Goal: Obtain resource: Download file/media

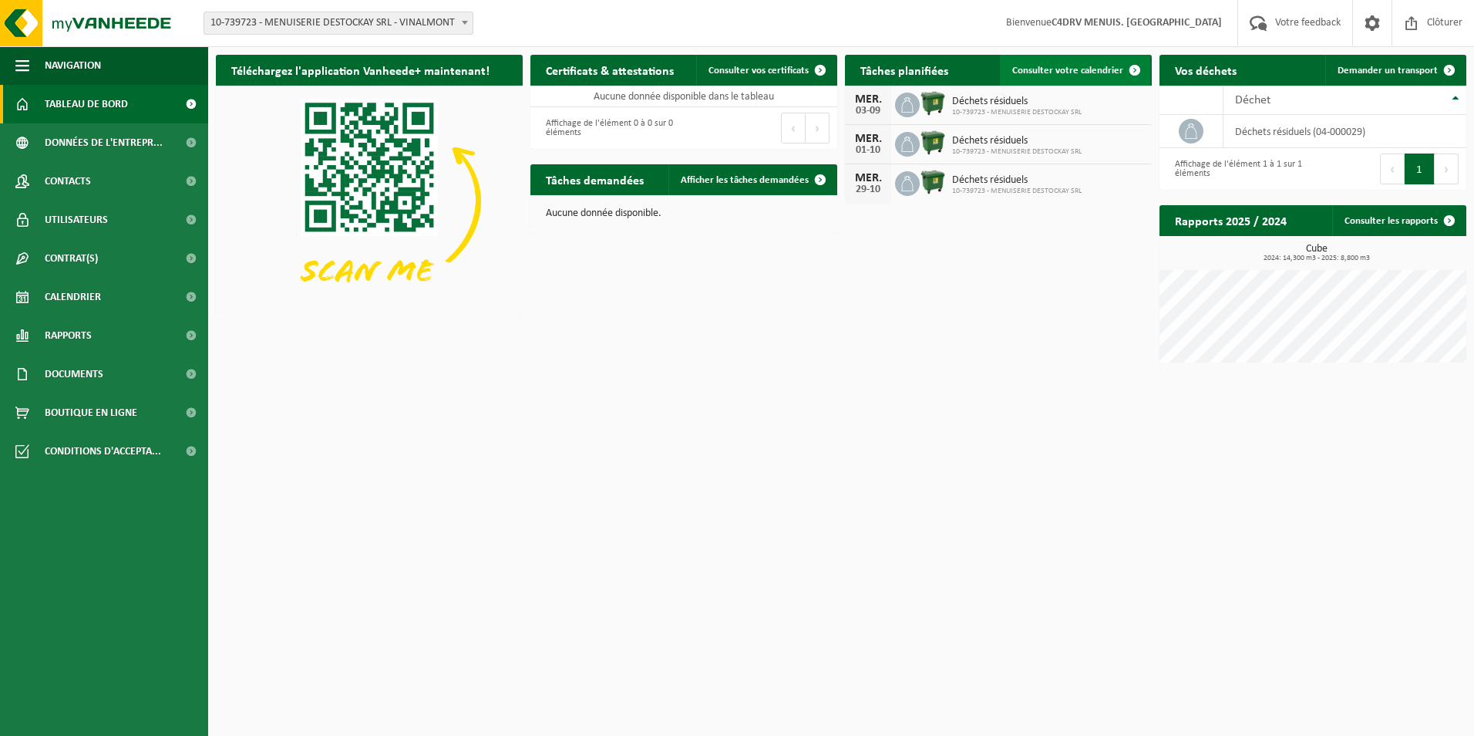
click at [1133, 69] on span at bounding box center [1135, 70] width 31 height 31
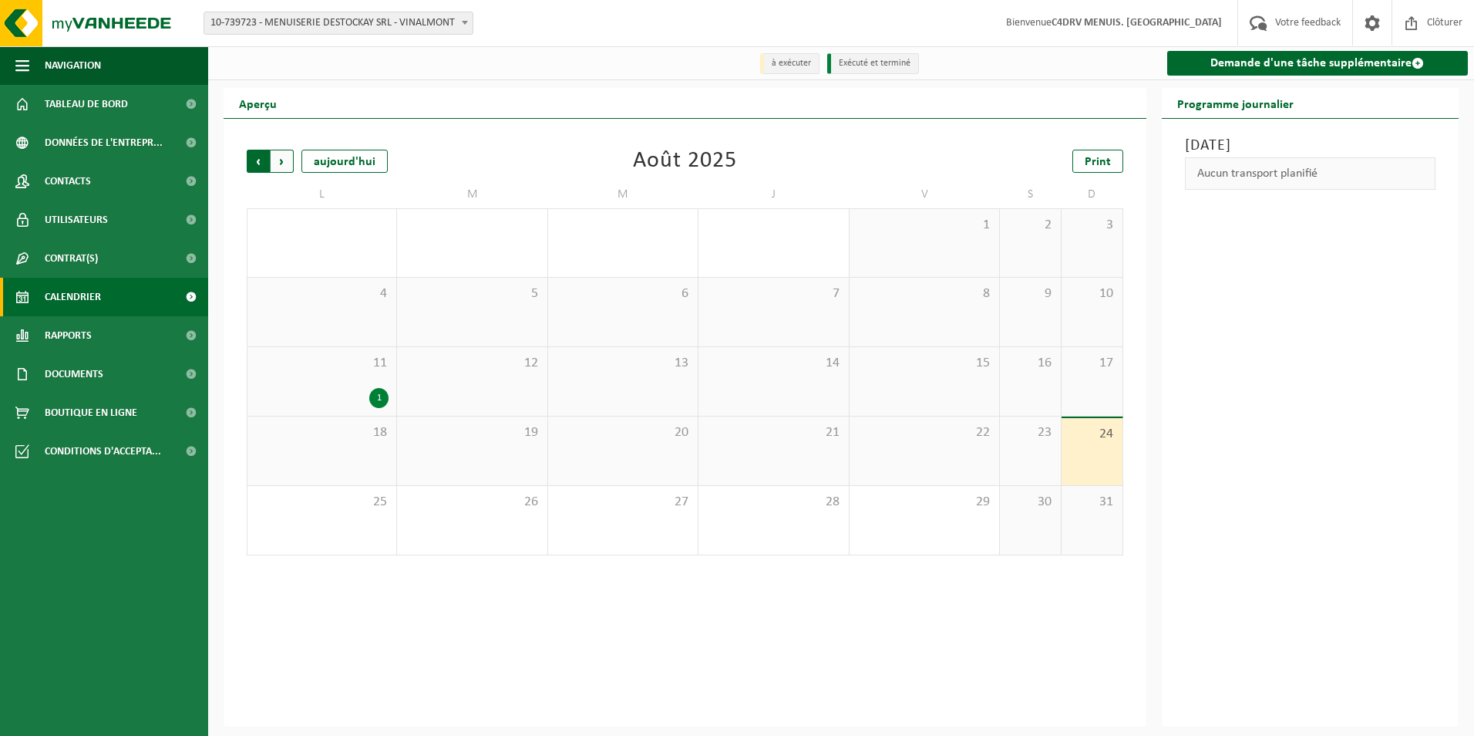
click at [287, 155] on span "Suivant" at bounding box center [282, 161] width 23 height 23
click at [285, 168] on span "Suivant" at bounding box center [282, 161] width 23 height 23
click at [1097, 161] on span "Print" at bounding box center [1098, 162] width 26 height 12
click at [281, 163] on span "Suivant" at bounding box center [282, 161] width 23 height 23
click at [262, 163] on span "Précédent" at bounding box center [258, 161] width 23 height 23
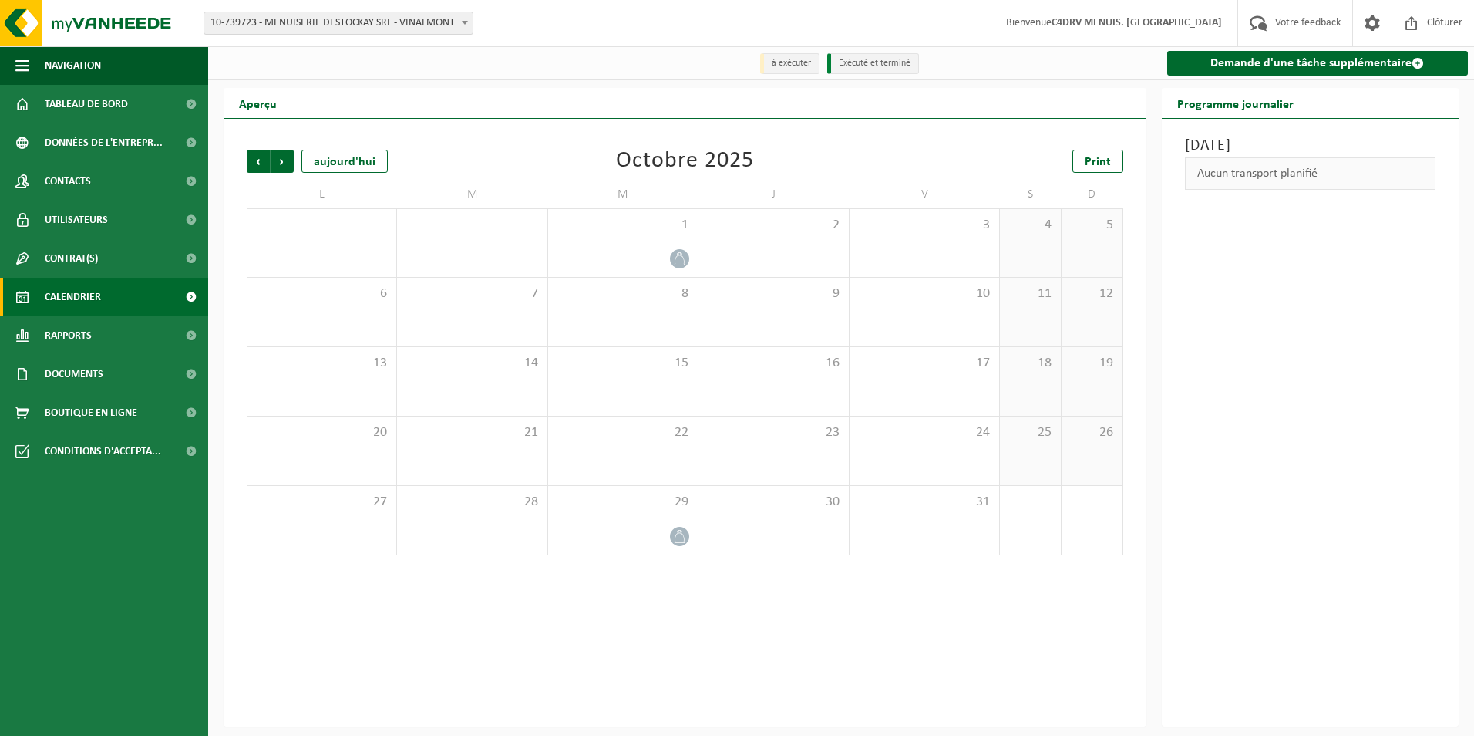
click at [262, 163] on span "Précédent" at bounding box center [258, 161] width 23 height 23
click at [1080, 163] on link "Print" at bounding box center [1098, 161] width 51 height 23
